Goal: Task Accomplishment & Management: Manage account settings

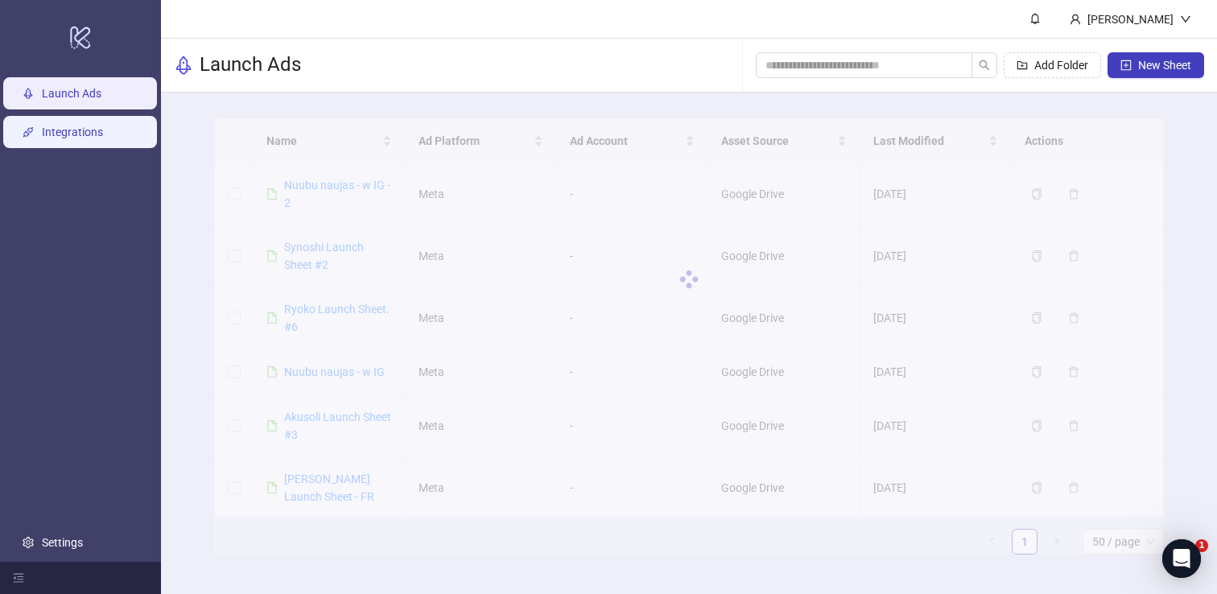
click at [76, 137] on link "Integrations" at bounding box center [72, 132] width 61 height 13
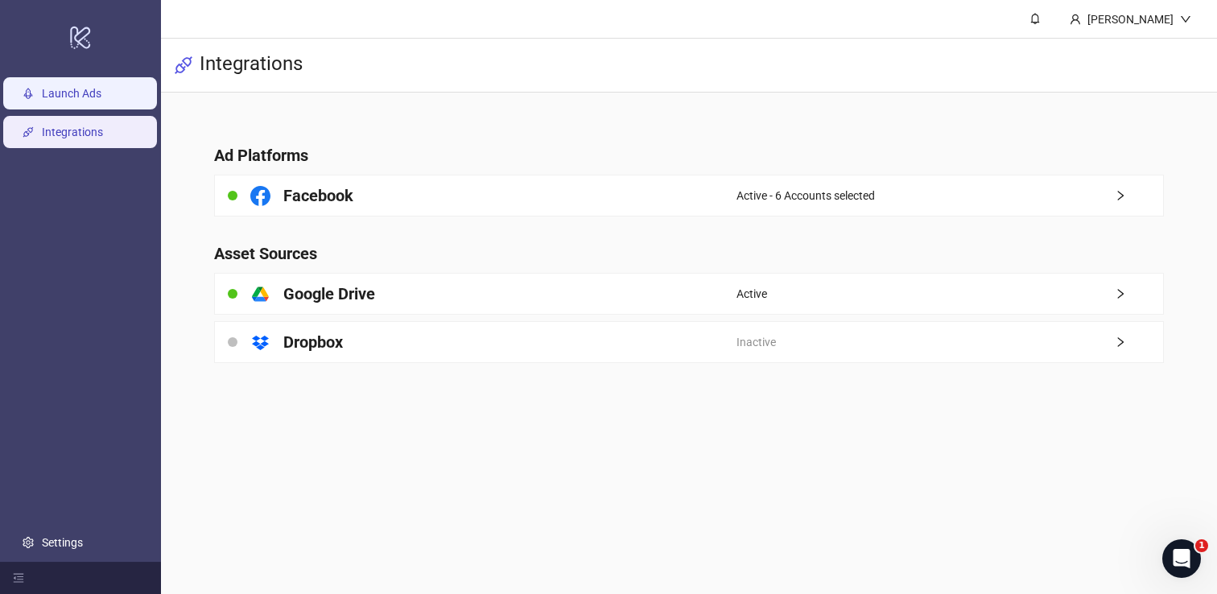
click at [80, 100] on link "Launch Ads" at bounding box center [72, 93] width 60 height 13
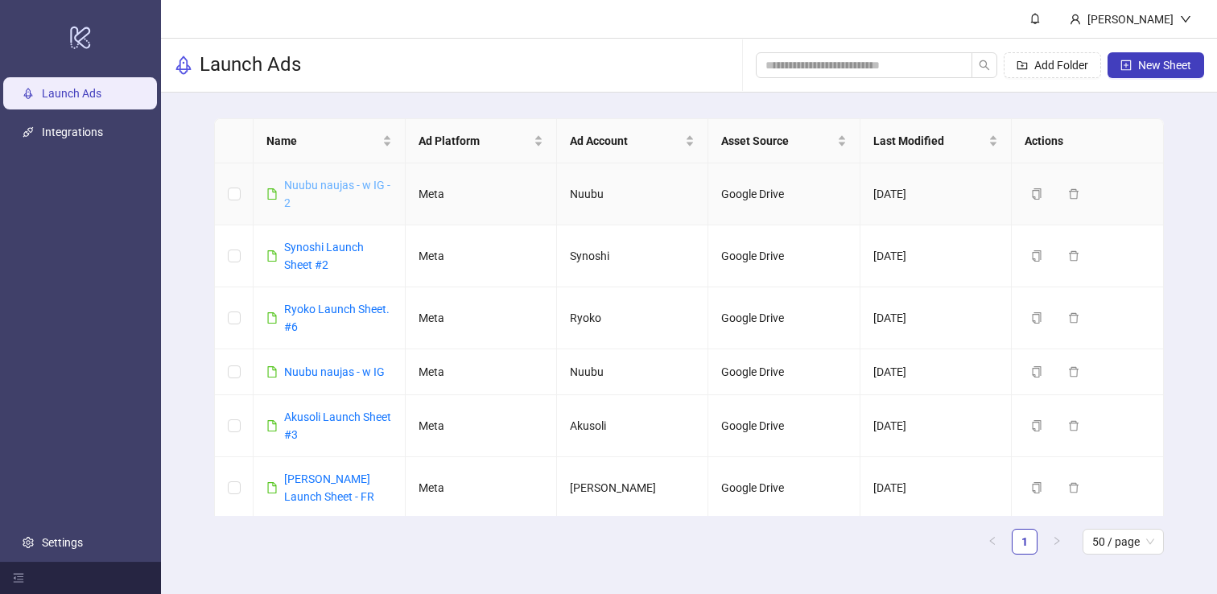
click at [336, 183] on link "Nuubu naujas - w IG - 2" at bounding box center [337, 194] width 106 height 31
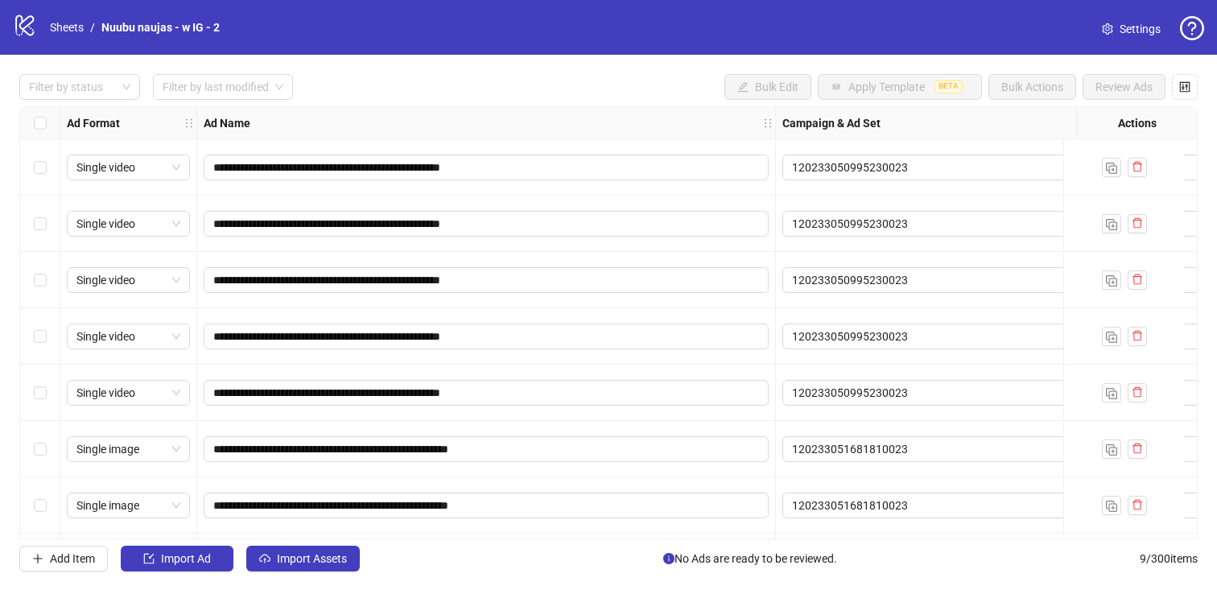
click at [1146, 23] on span "Settings" at bounding box center [1139, 29] width 41 height 18
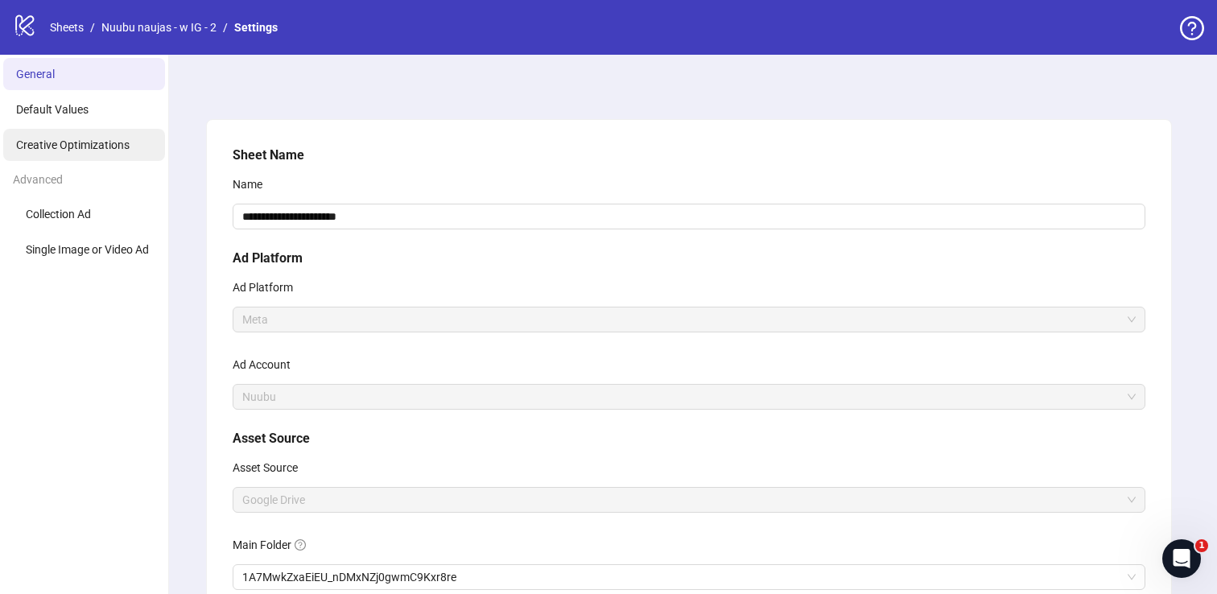
click at [89, 141] on span "Creative Optimizations" at bounding box center [72, 144] width 113 height 13
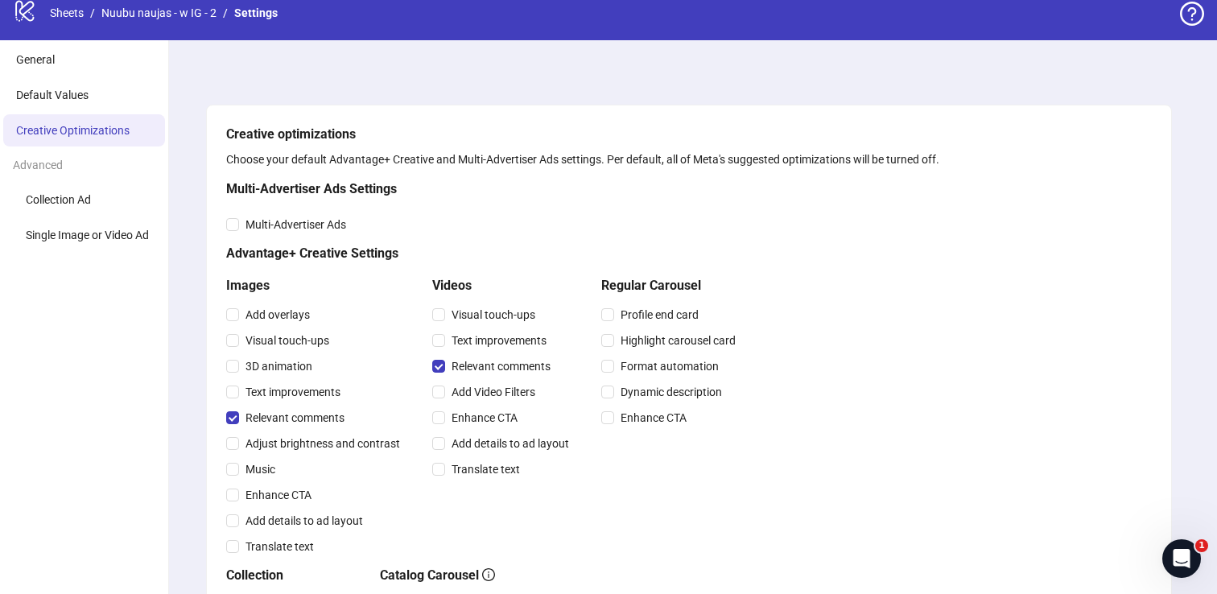
scroll to position [27, 0]
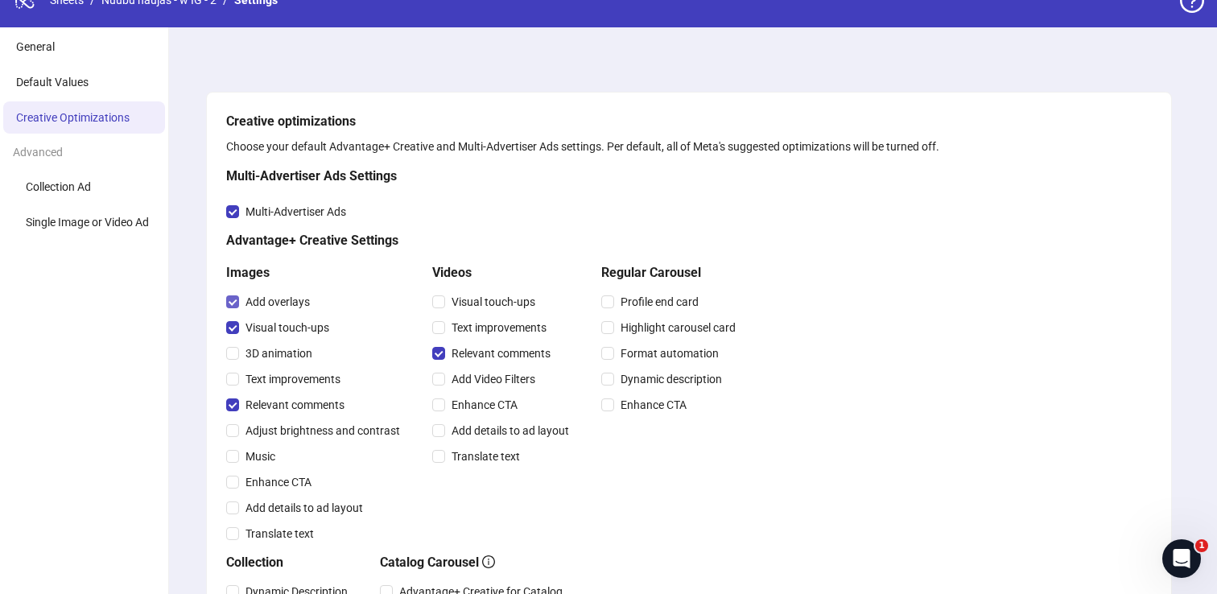
click at [230, 310] on label "Add overlays" at bounding box center [271, 302] width 90 height 18
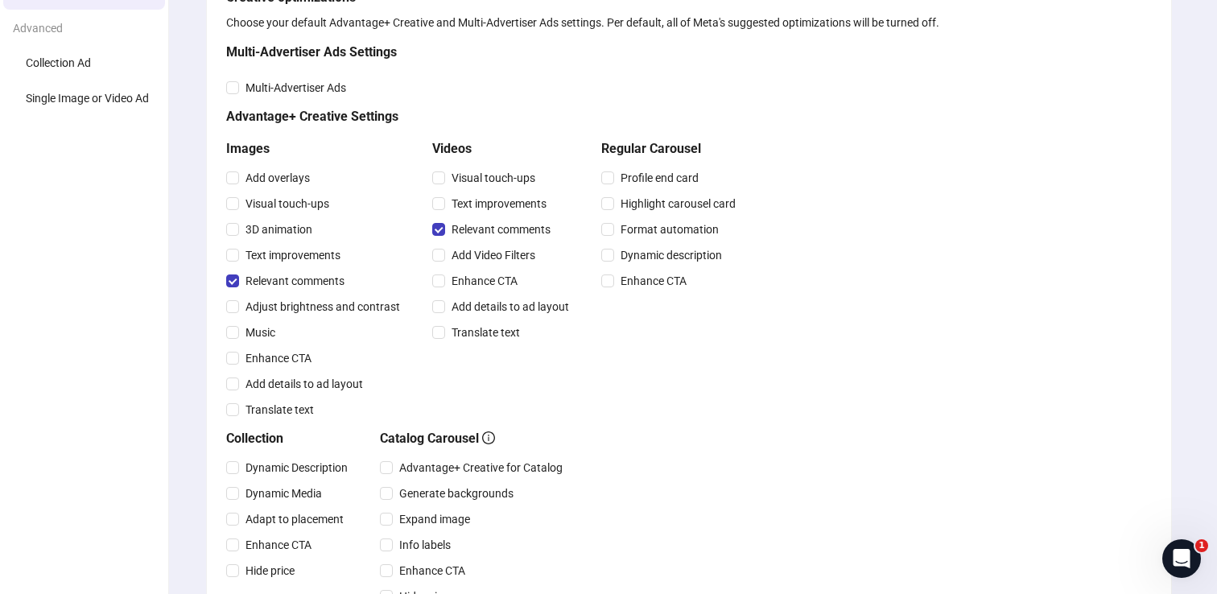
scroll to position [121, 0]
